Goal: Contribute content: Add original content to the website for others to see

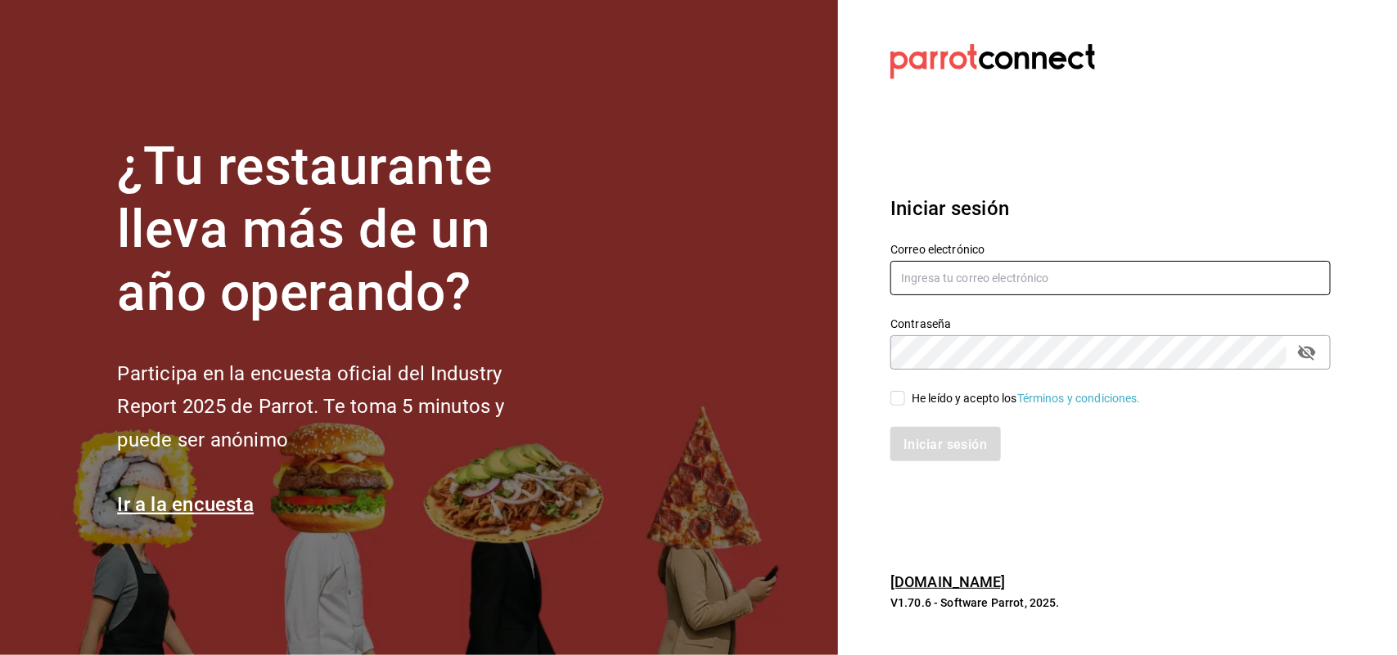
type input "CAZUELAS@SLP.COM"
click at [902, 401] on input "He leído y acepto los Términos y condiciones." at bounding box center [897, 398] width 15 height 15
checkbox input "true"
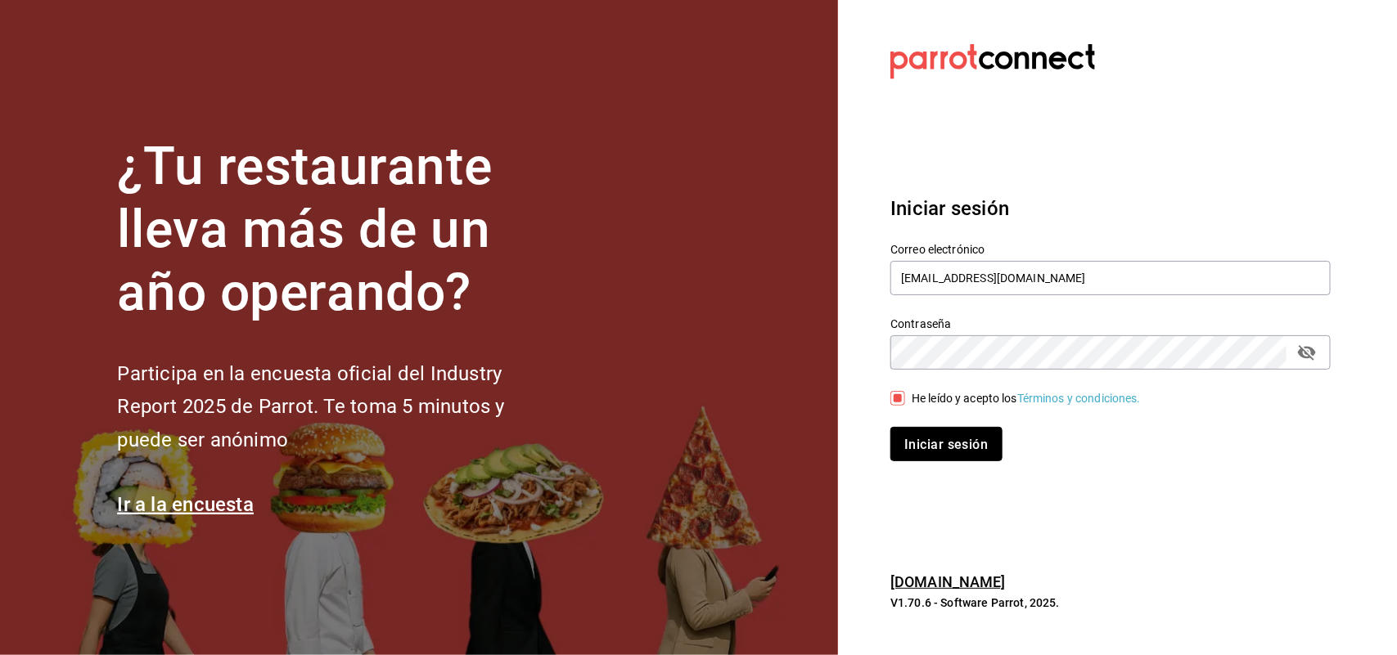
click at [933, 440] on font "Iniciar sesión" at bounding box center [945, 444] width 83 height 16
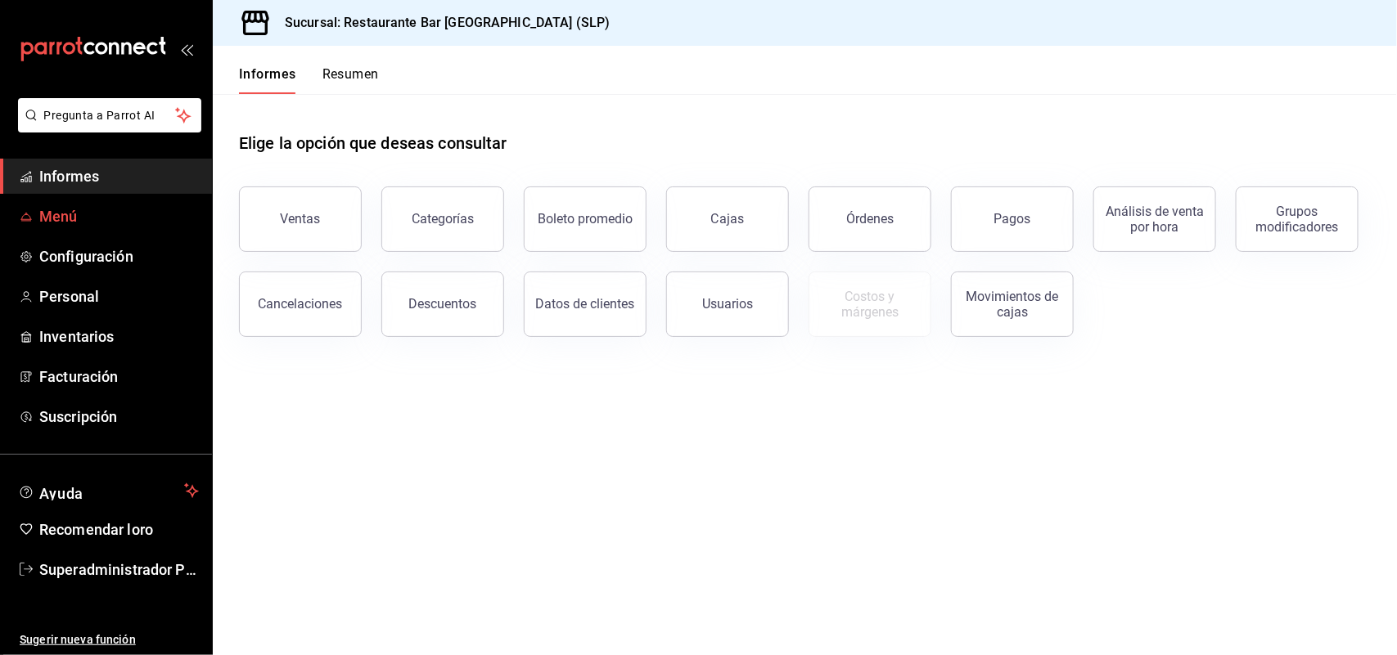
click at [66, 209] on font "Menú" at bounding box center [58, 216] width 38 height 17
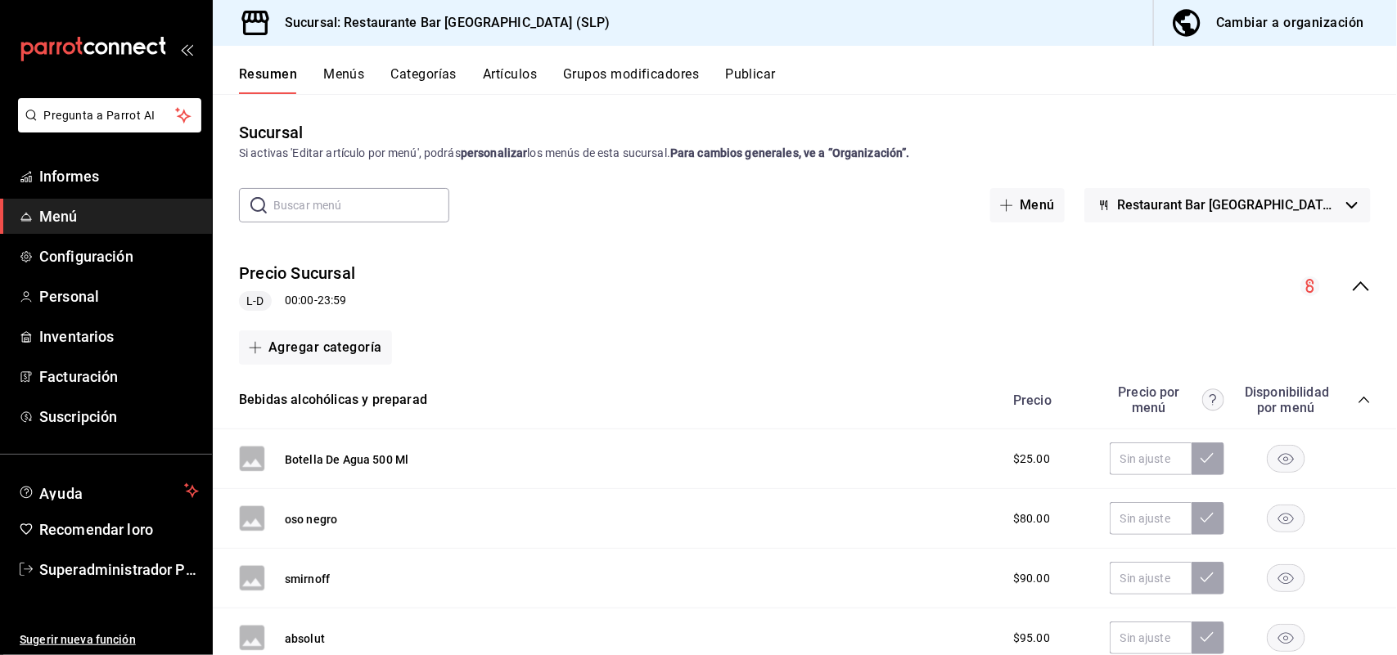
click at [515, 80] on font "Artículos" at bounding box center [510, 74] width 54 height 16
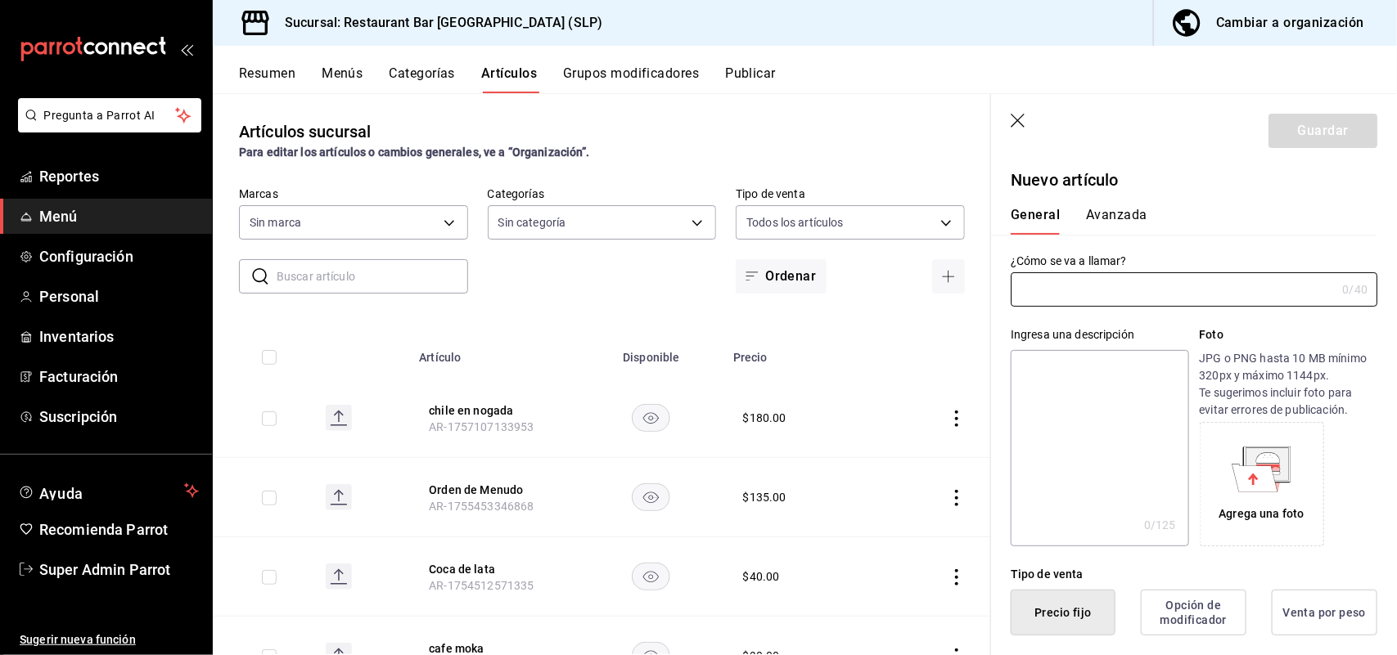
type input "d777af59-3846-40d5-b09d-440fbd0ff5e3,f250a644-8c35-44d6-a5bc-5668555f905e,19766…"
type input "cd89f66b-bb0e-4abf-ba30-19decdc9ebb4"
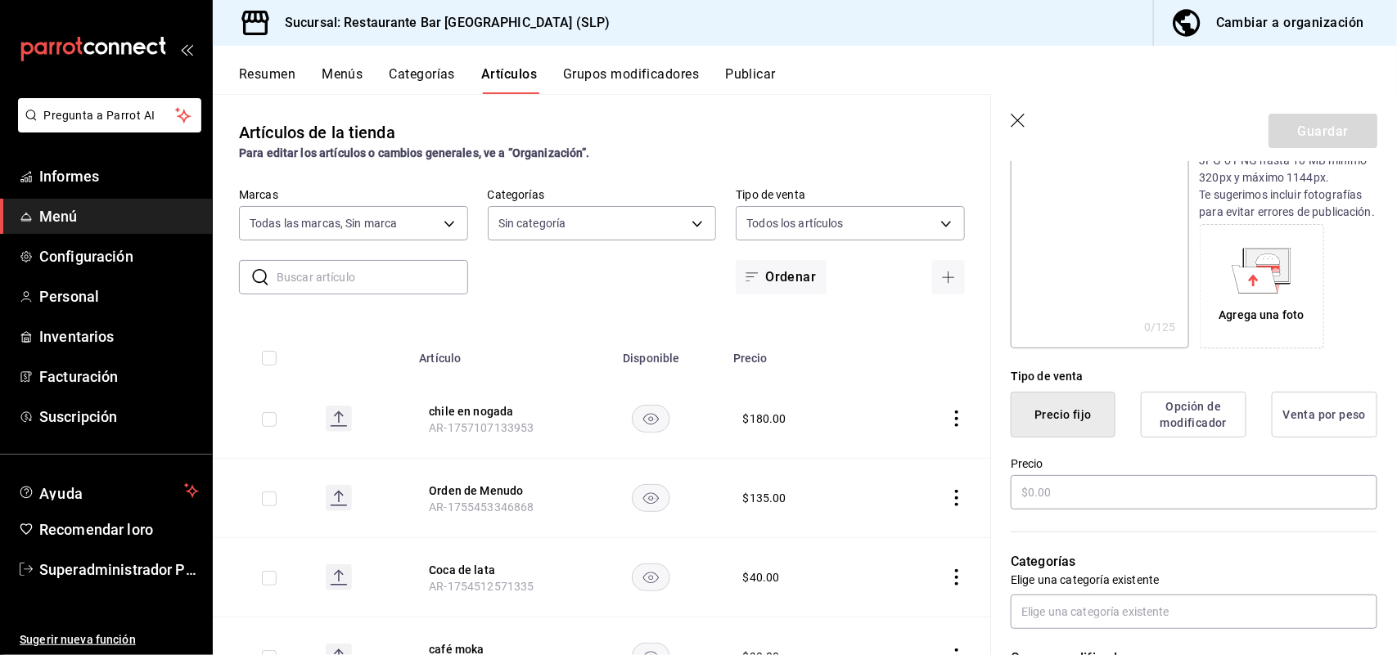
scroll to position [205, 0]
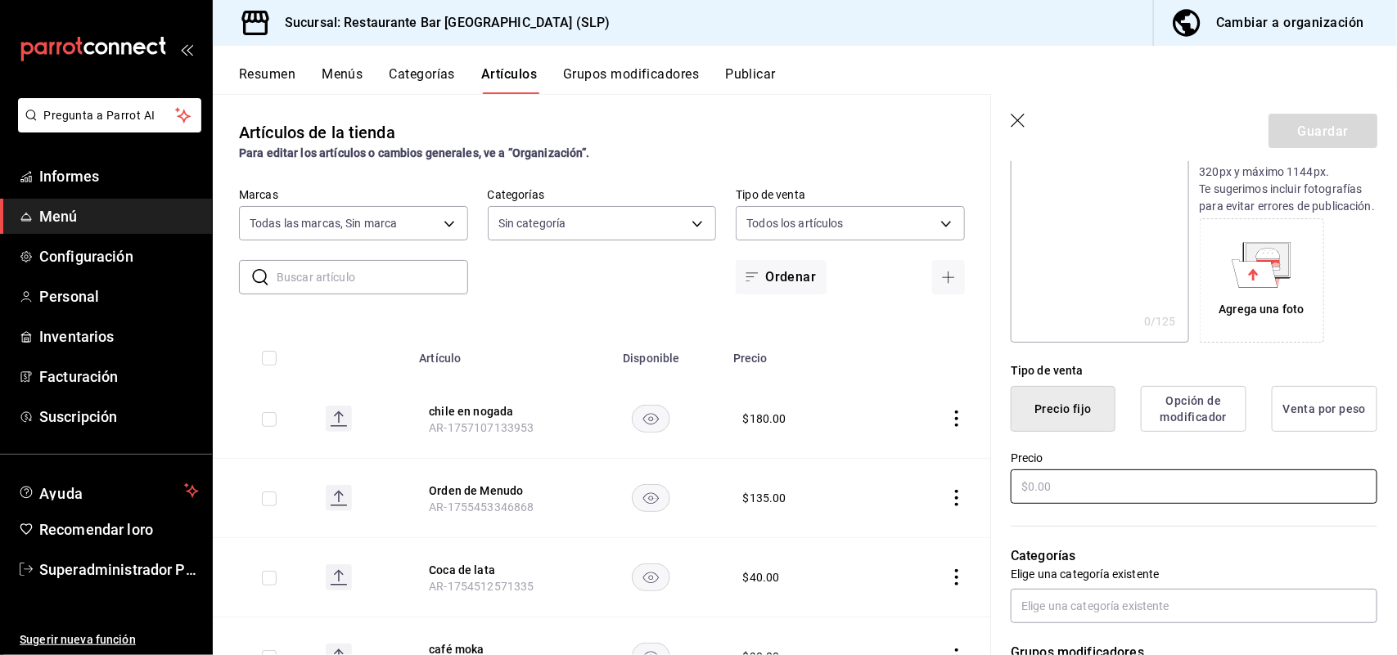
type input "cafe mas un ingrediente"
click at [1069, 504] on input "text" at bounding box center [1193, 487] width 367 height 34
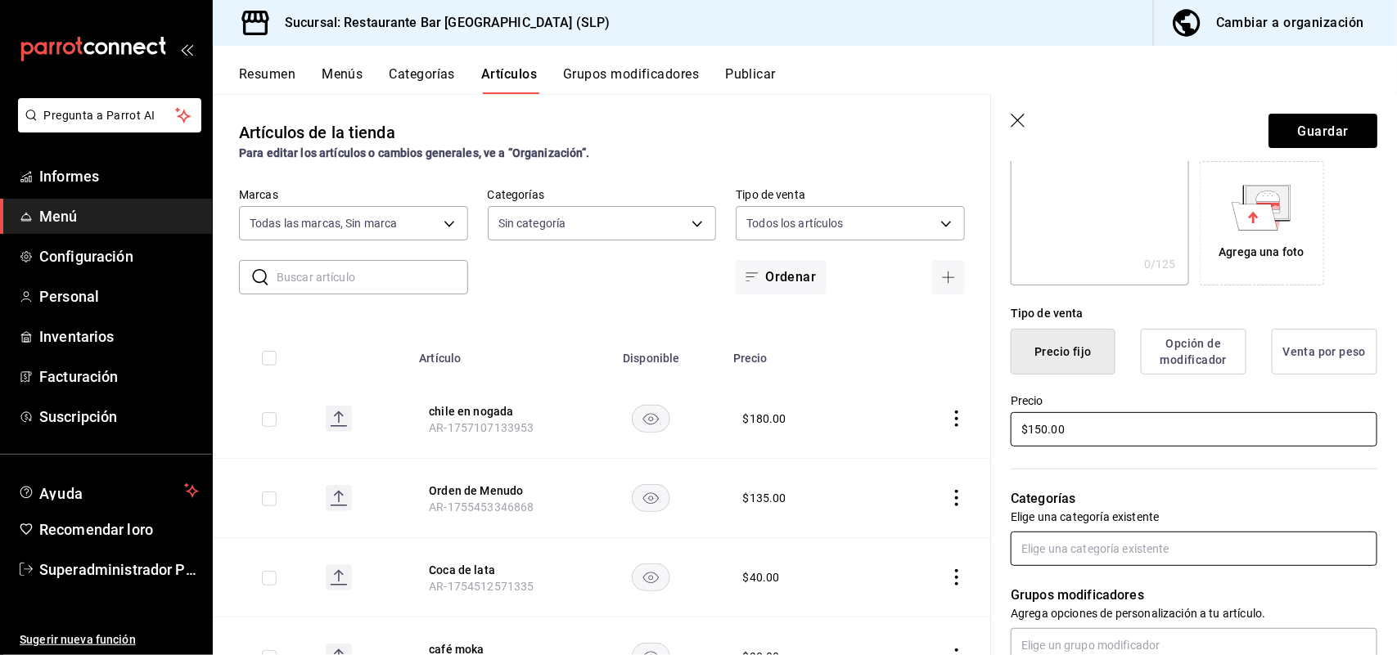
scroll to position [307, 0]
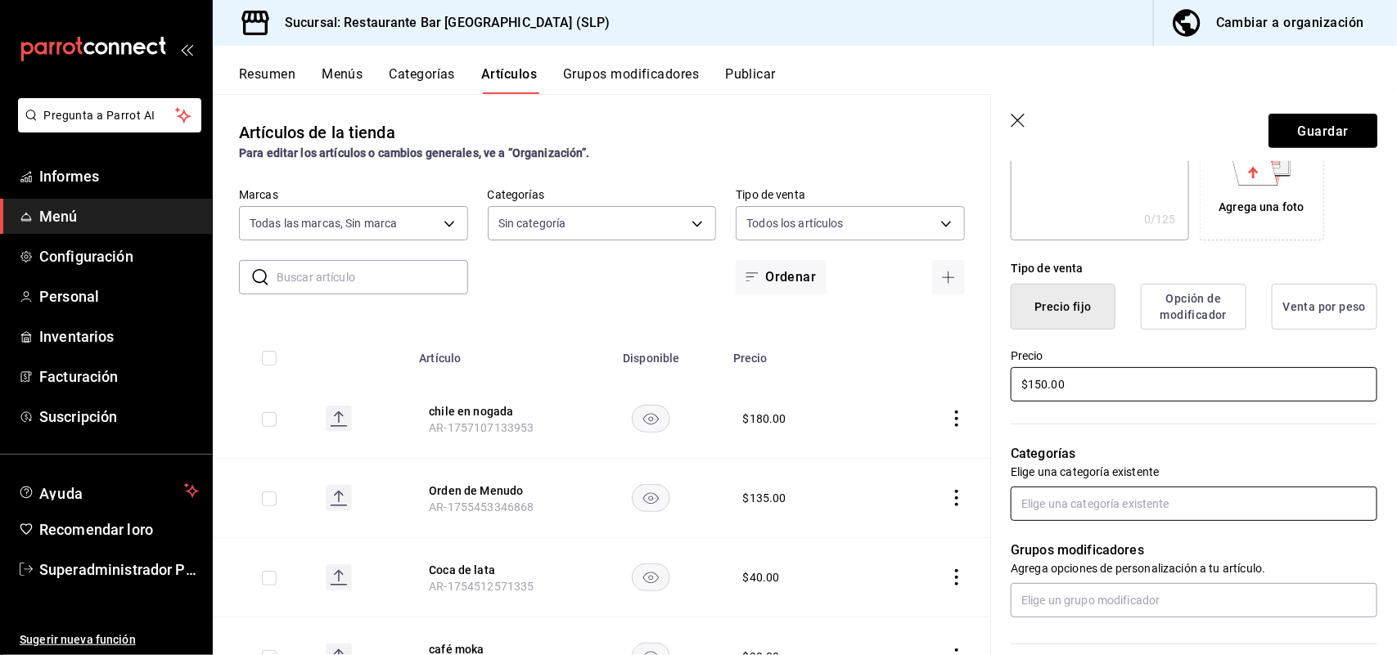
type input "$150.00"
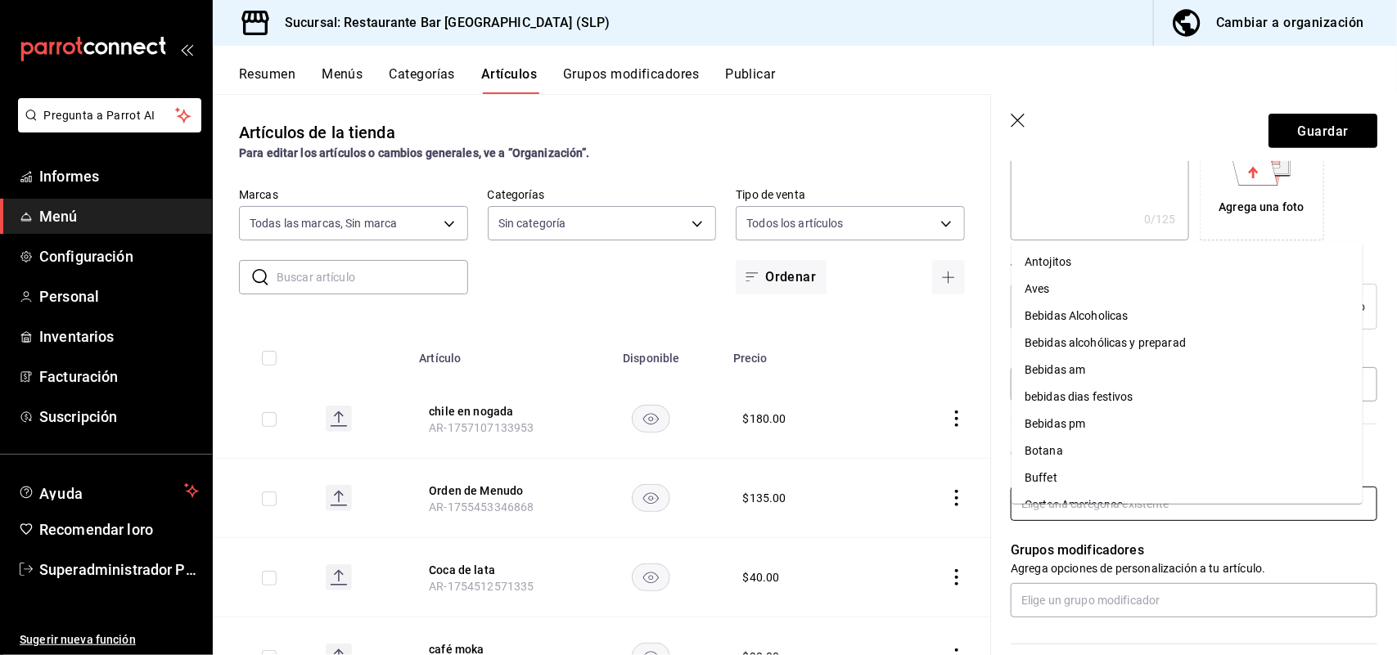
click at [1092, 521] on input "text" at bounding box center [1193, 504] width 367 height 34
click at [1080, 346] on font "Bebidas alcolicas y preparadas." at bounding box center [1106, 342] width 164 height 13
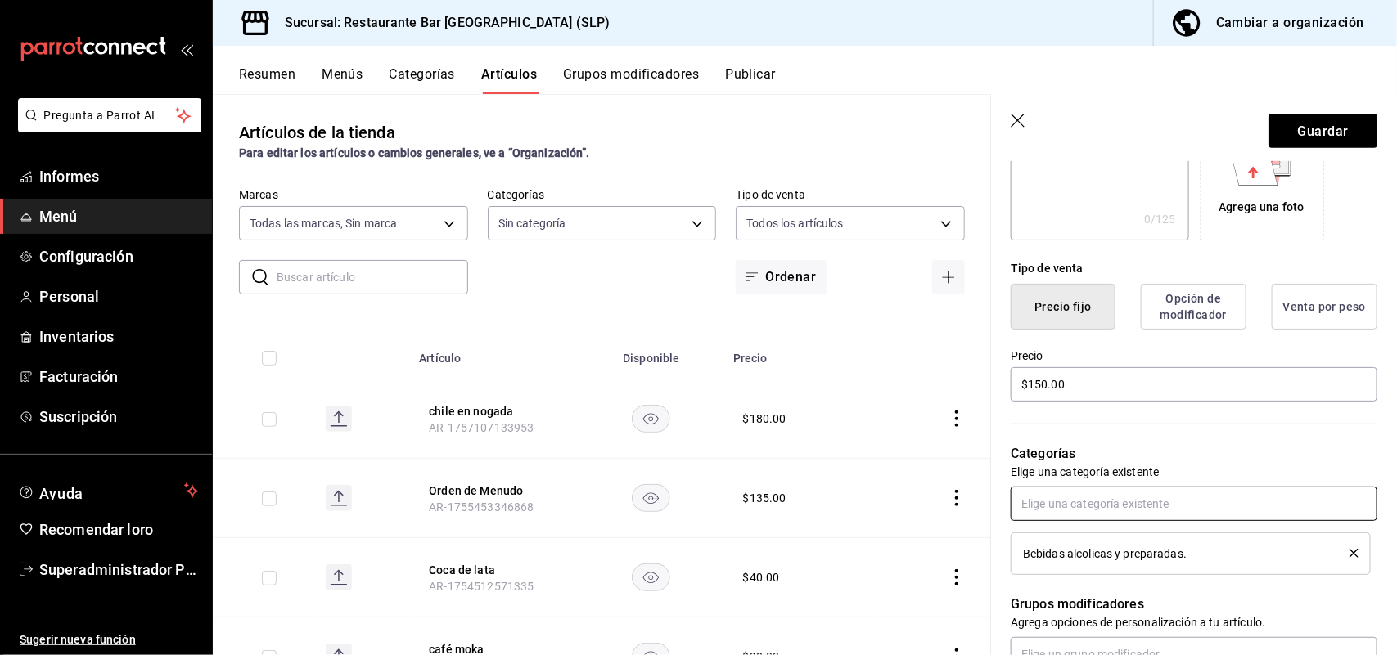
click at [1092, 517] on input "text" at bounding box center [1193, 504] width 367 height 34
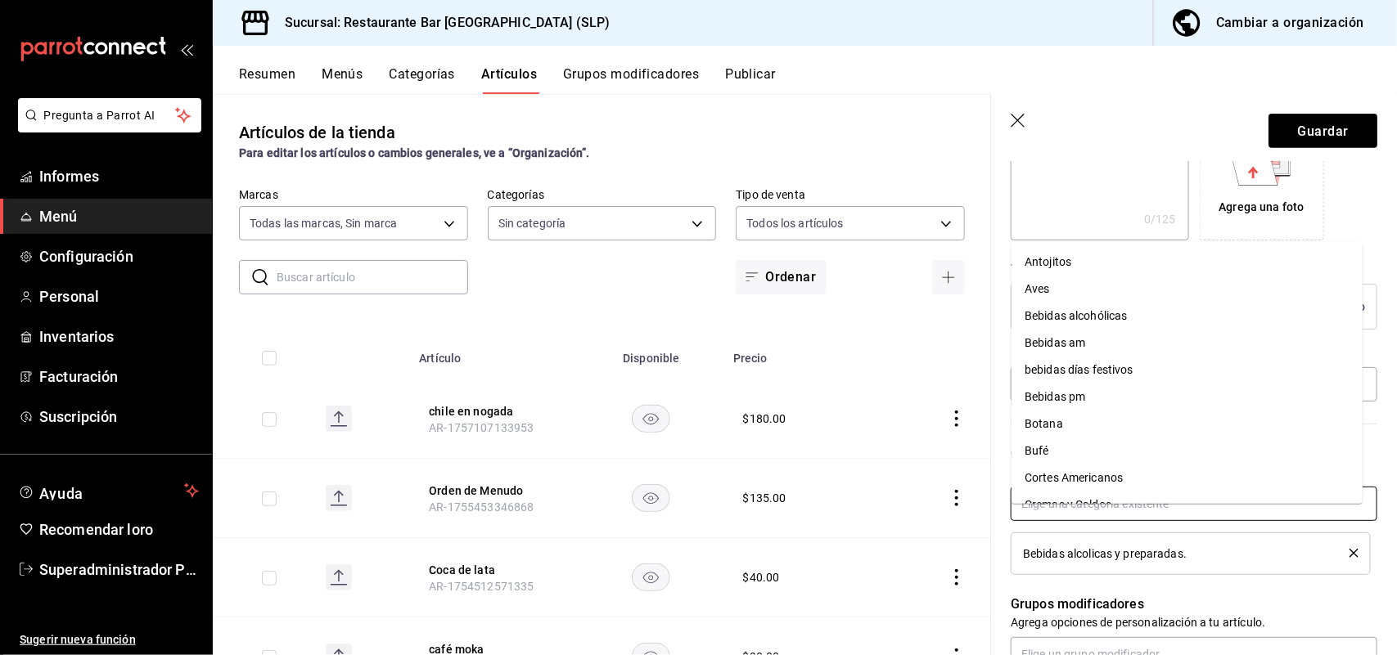
click at [1064, 346] on font "Bebidas am" at bounding box center [1054, 342] width 61 height 13
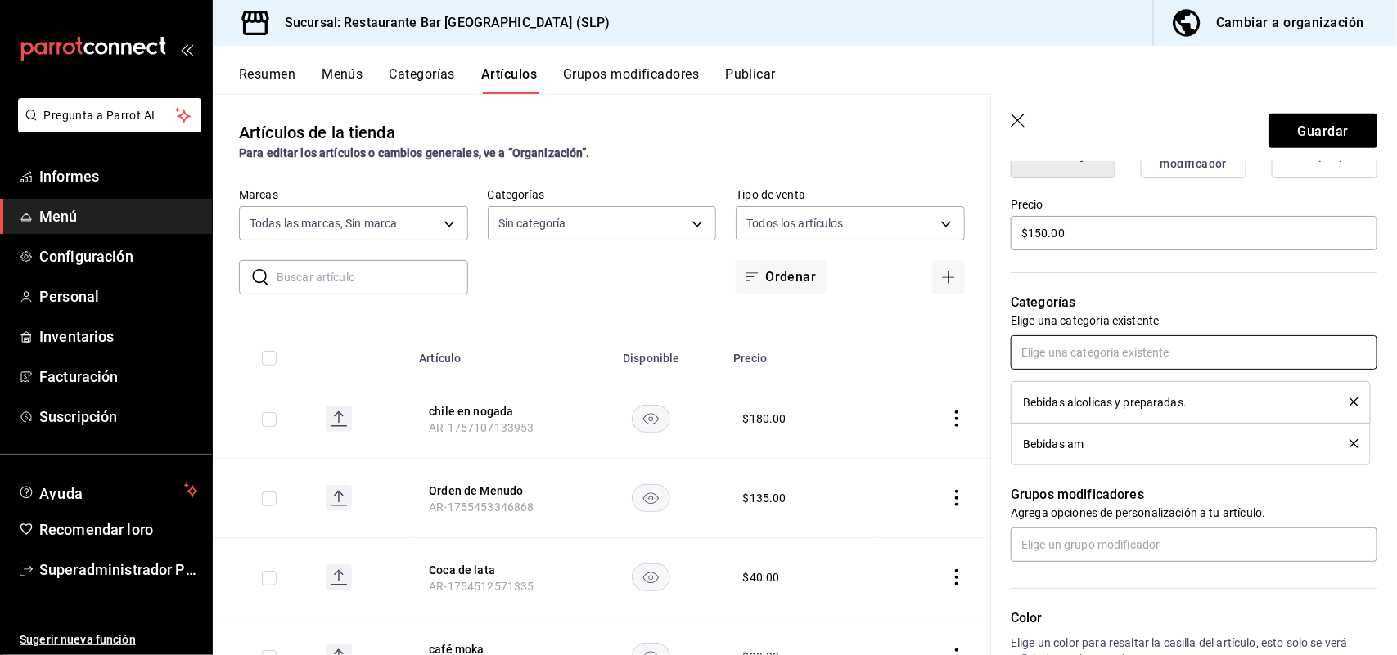
scroll to position [511, 0]
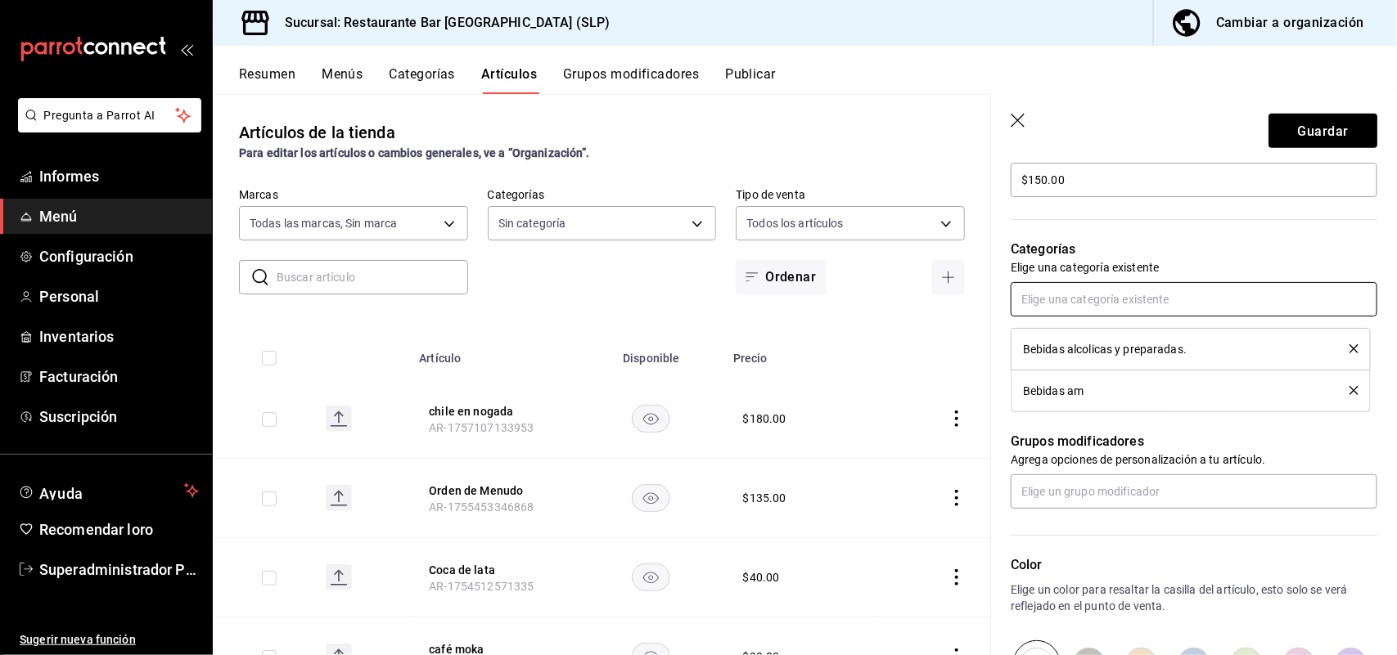
click at [1143, 316] on input "text" at bounding box center [1193, 299] width 367 height 34
type input "bebid"
click at [1084, 410] on font "Bebidas pm" at bounding box center [1054, 407] width 61 height 13
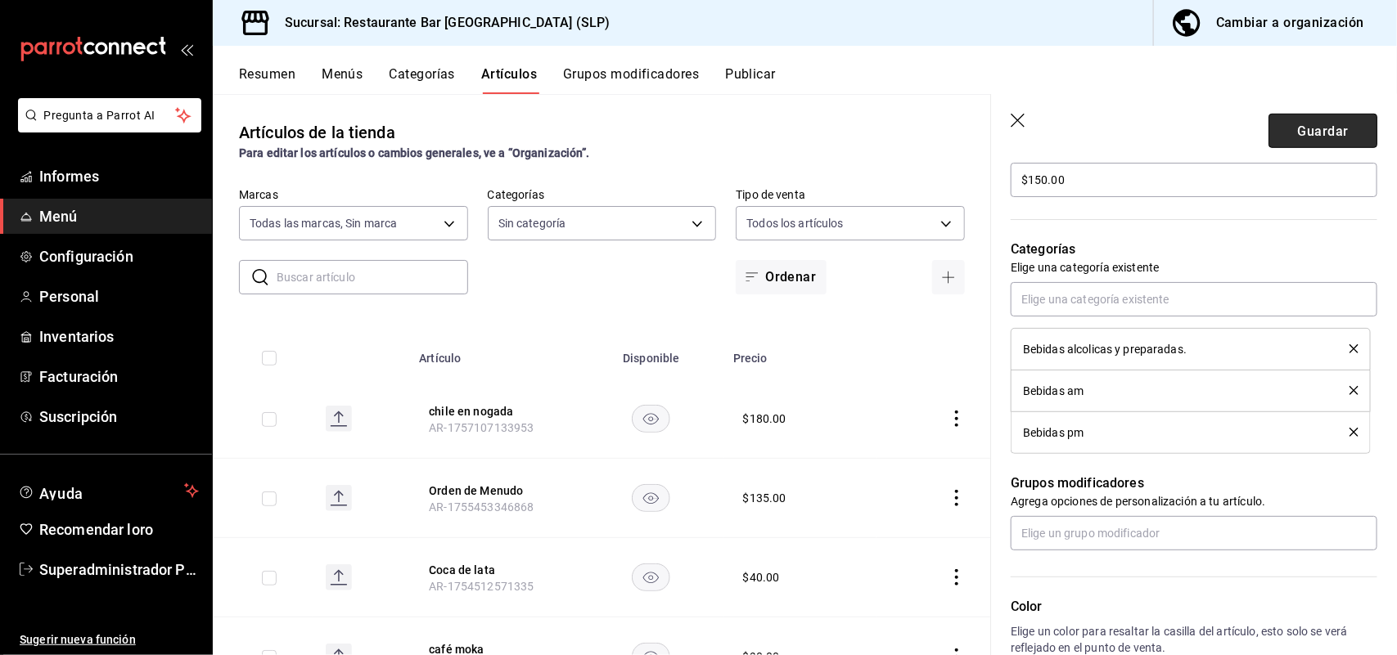
click at [1312, 124] on font "Guardar" at bounding box center [1322, 131] width 51 height 16
